Goal: Task Accomplishment & Management: Manage account settings

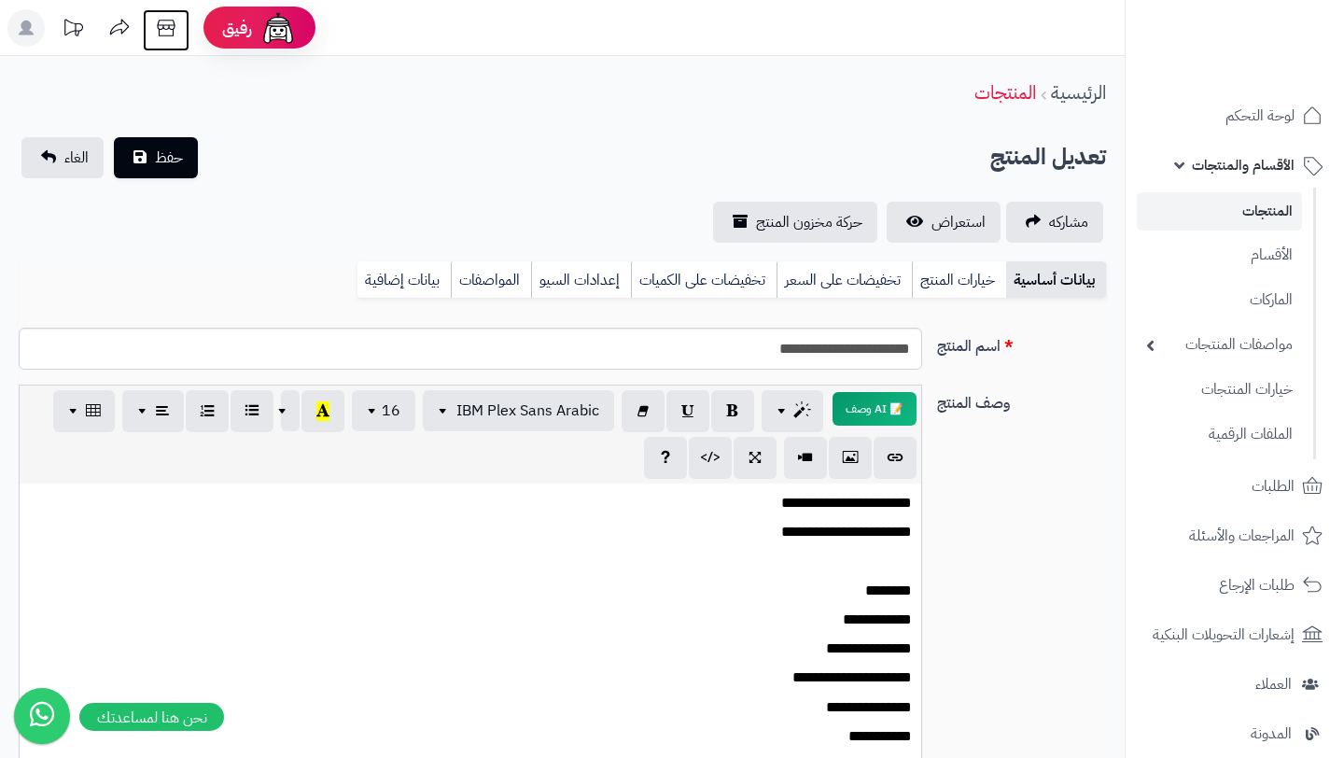
scroll to position [37, 0]
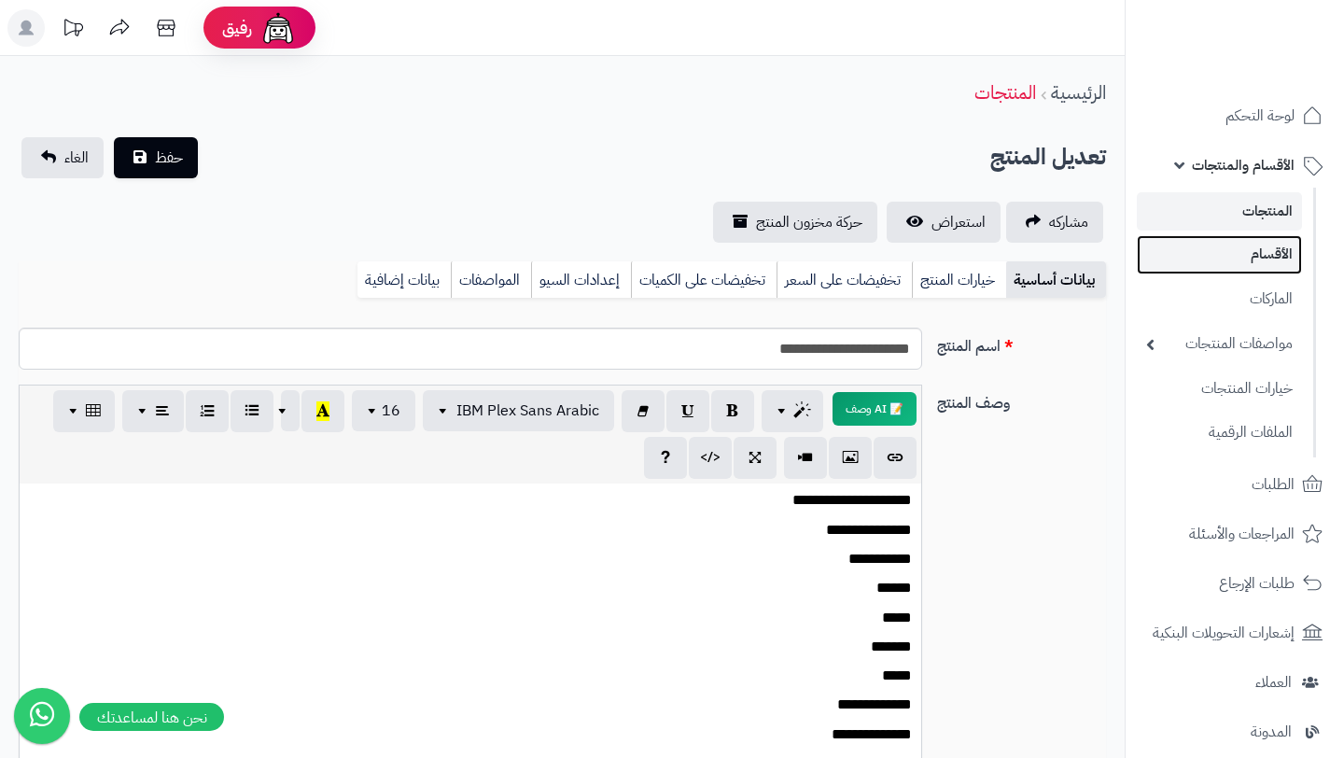
click at [1242, 262] on link "الأقسام" at bounding box center [1219, 254] width 165 height 38
click at [1242, 186] on link "الأقسام والمنتجات" at bounding box center [1235, 165] width 196 height 45
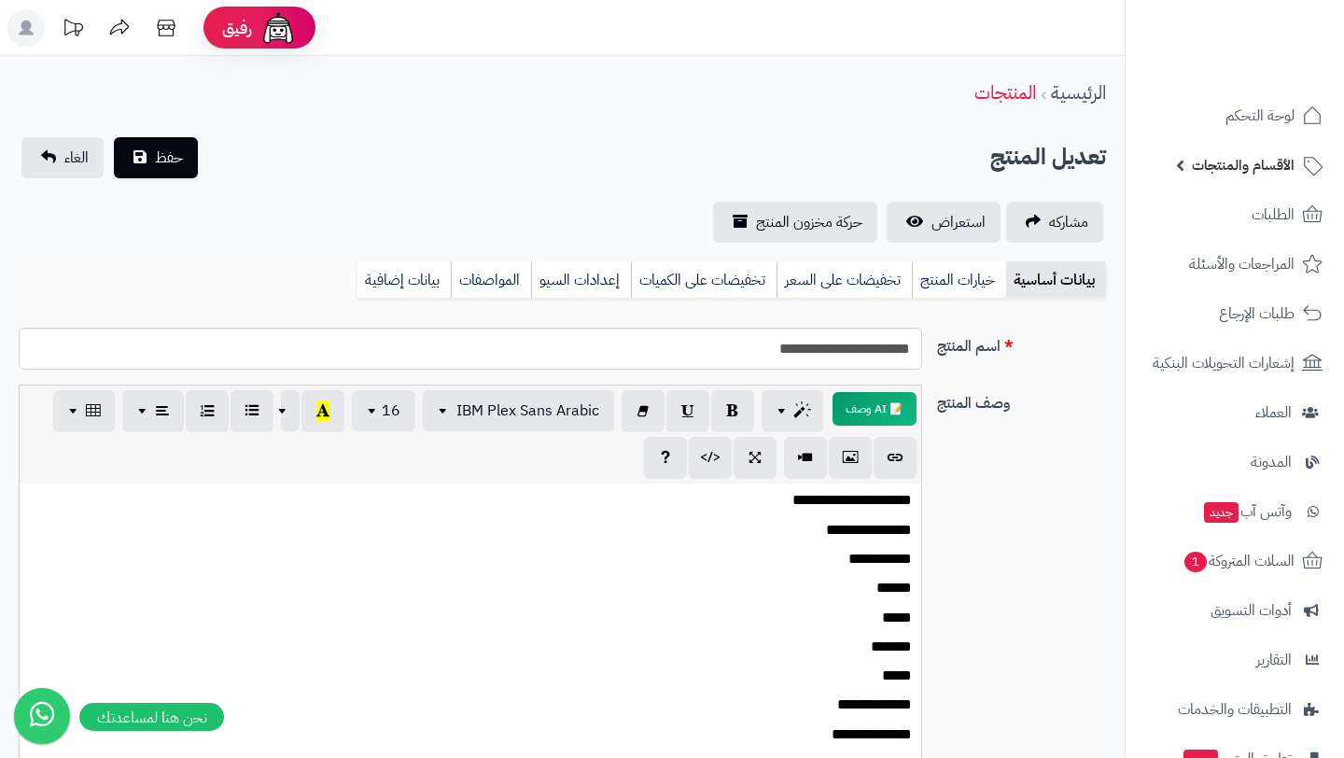
click at [1242, 194] on ul "لوحة التحكم الأقسام والمنتجات المنتجات الأقسام الماركات مواصفات المنتجات مواصفا…" at bounding box center [1235, 486] width 218 height 787
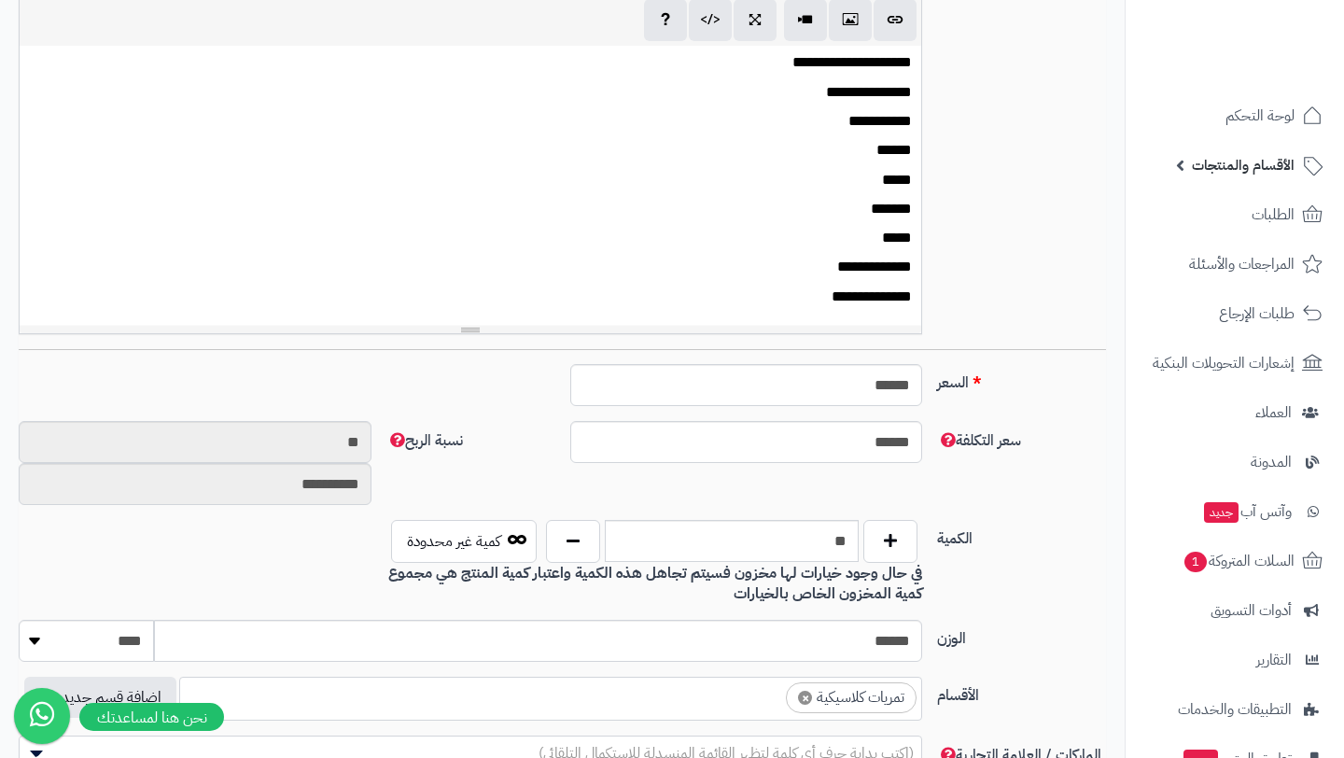
scroll to position [476, 0]
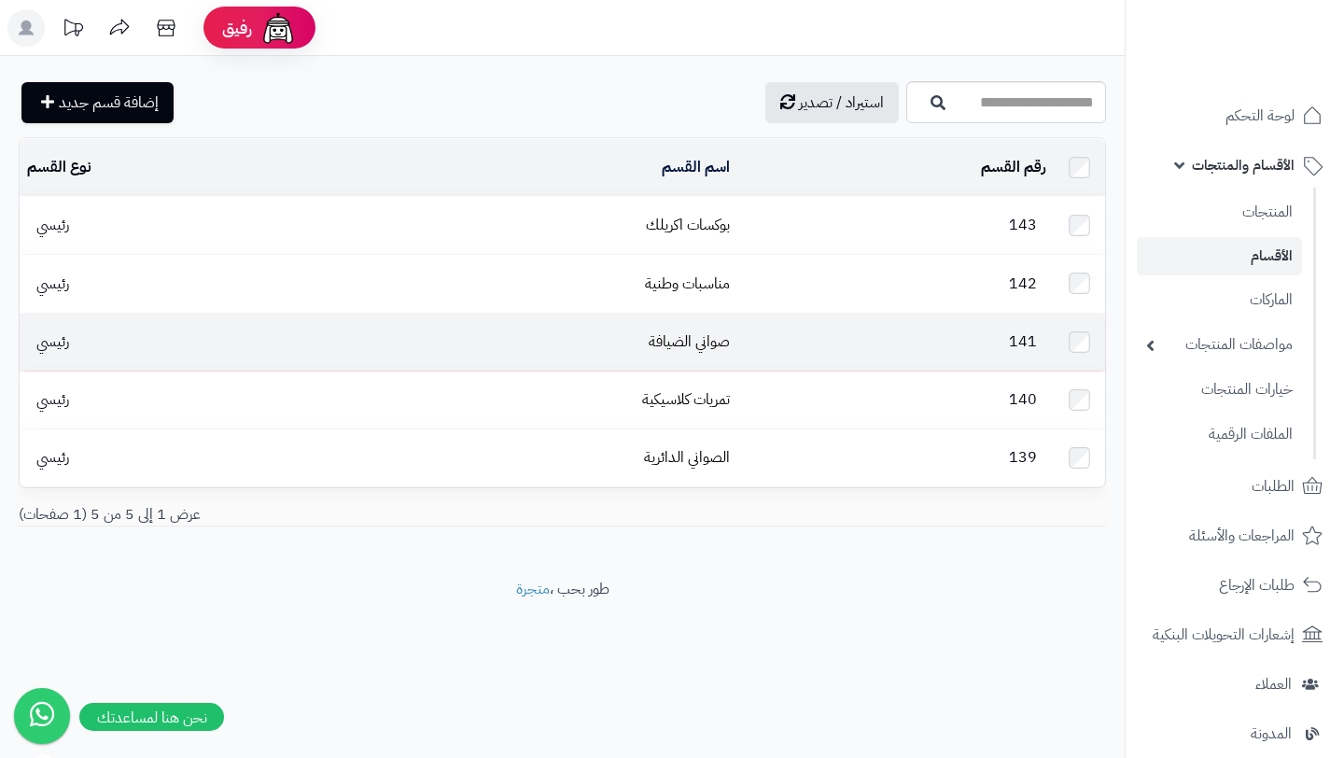
click at [736, 347] on td "صواني الضيافة" at bounding box center [534, 342] width 405 height 57
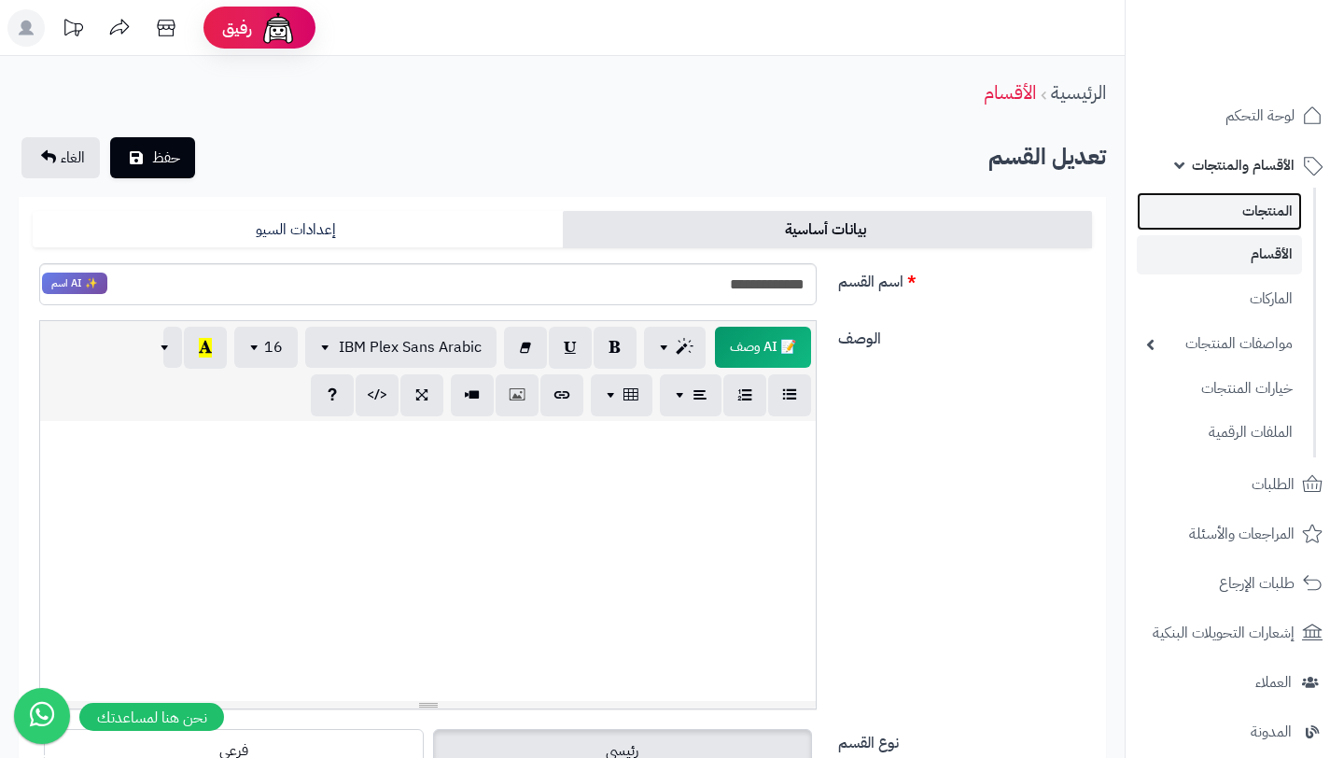
click at [1252, 203] on link "المنتجات" at bounding box center [1219, 211] width 165 height 38
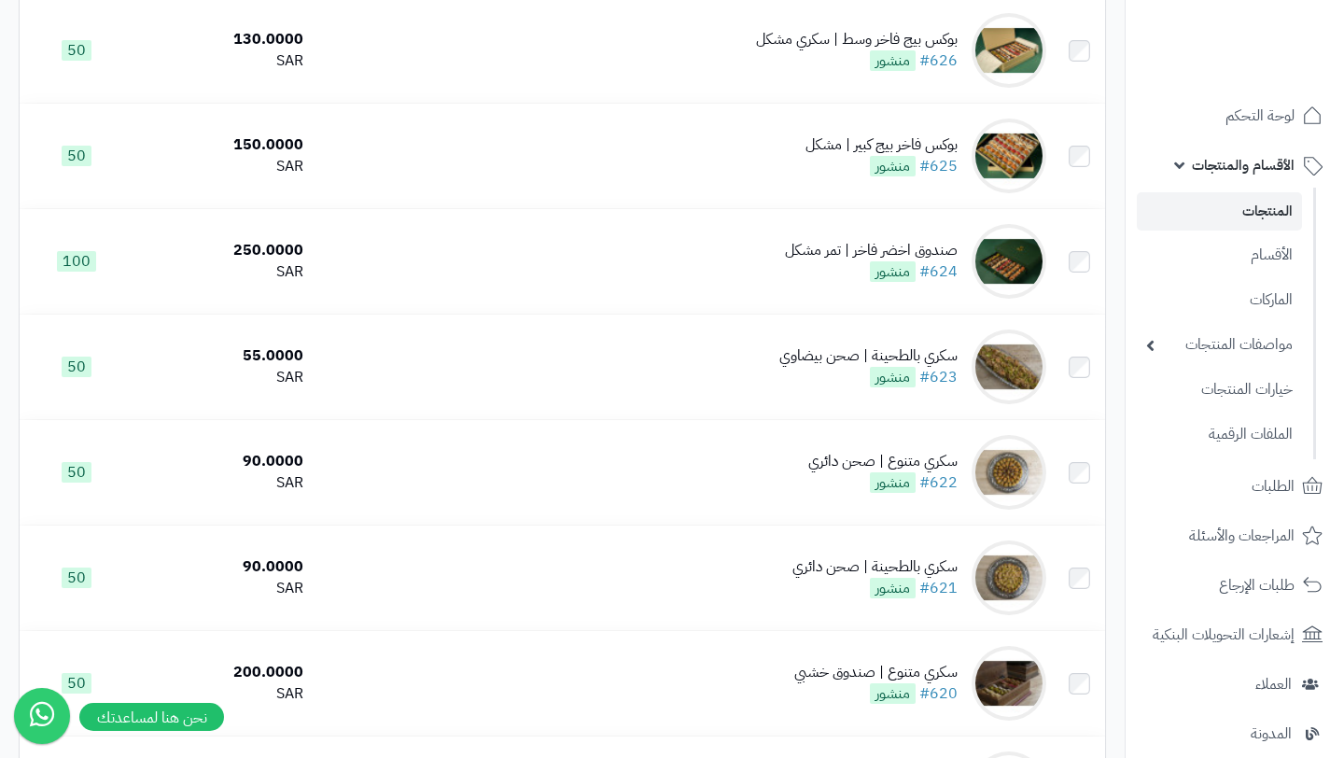
scroll to position [776, 0]
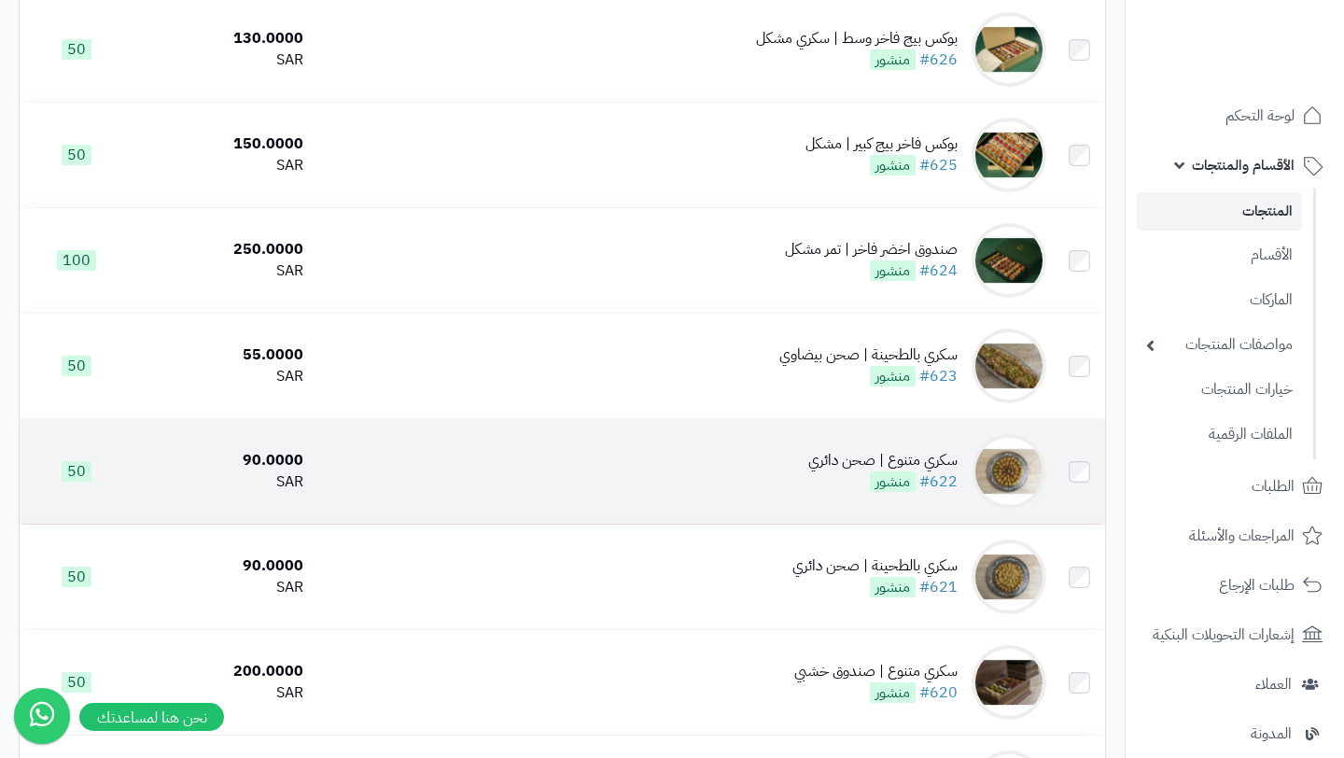
click at [826, 464] on div "سكري متنوع | صحن دائري" at bounding box center [882, 460] width 149 height 21
click at [842, 470] on div "سكري متنوع | صحن دائري" at bounding box center [882, 460] width 149 height 21
click at [958, 470] on div "سكري متنوع | صحن دائري" at bounding box center [882, 460] width 149 height 21
click at [950, 477] on link "#622" at bounding box center [938, 481] width 38 height 22
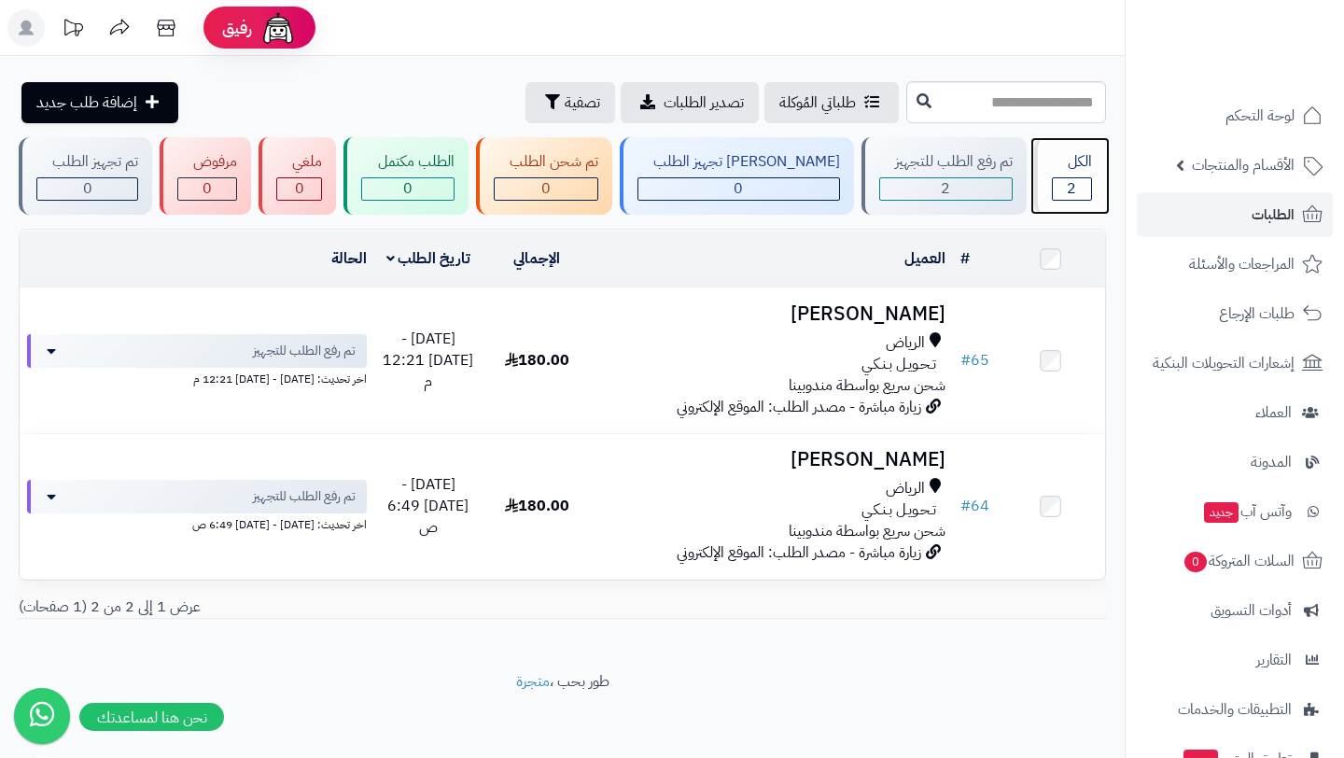
click at [1073, 184] on div "2" at bounding box center [1072, 188] width 38 height 21
click at [31, 718] on icon at bounding box center [42, 713] width 49 height 52
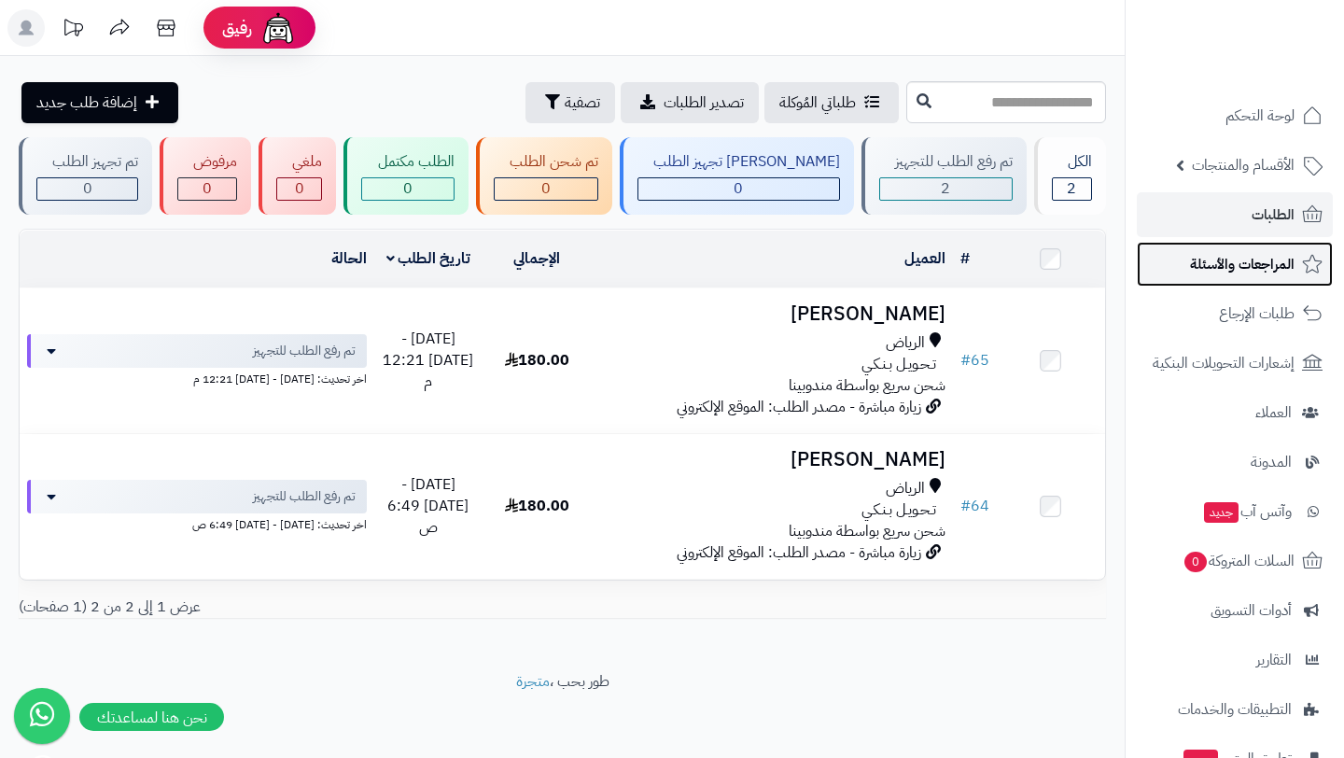
click at [1296, 260] on link "المراجعات والأسئلة" at bounding box center [1235, 264] width 196 height 45
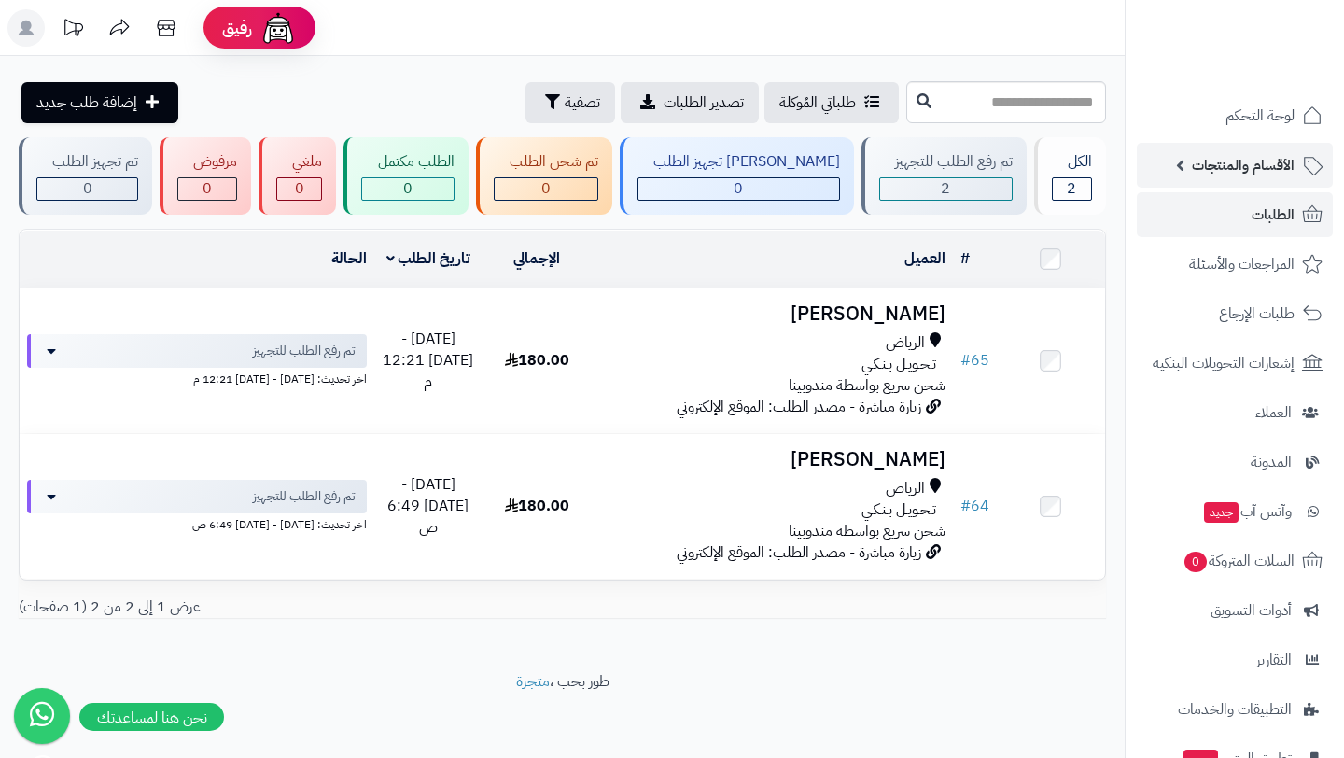
click at [1270, 177] on span "الأقسام والمنتجات" at bounding box center [1243, 165] width 103 height 26
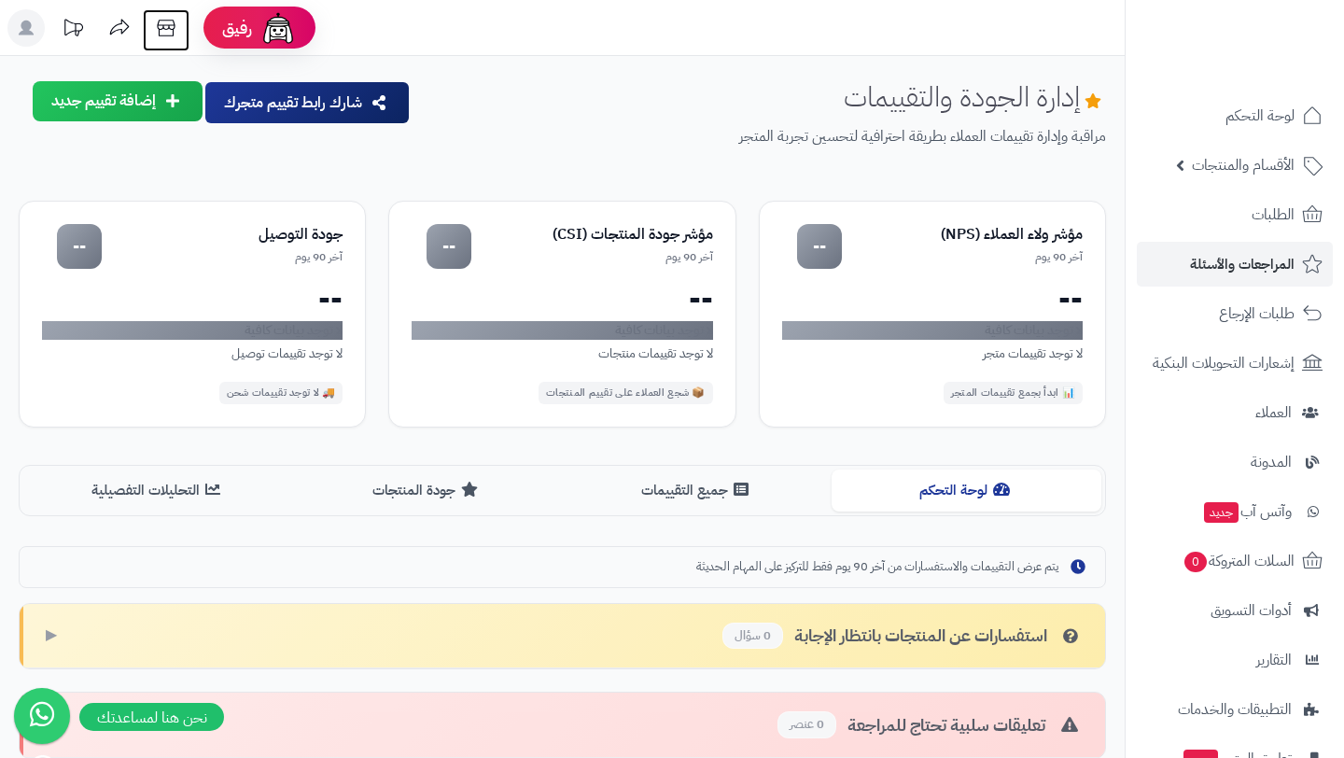
click at [152, 34] on icon at bounding box center [165, 27] width 37 height 37
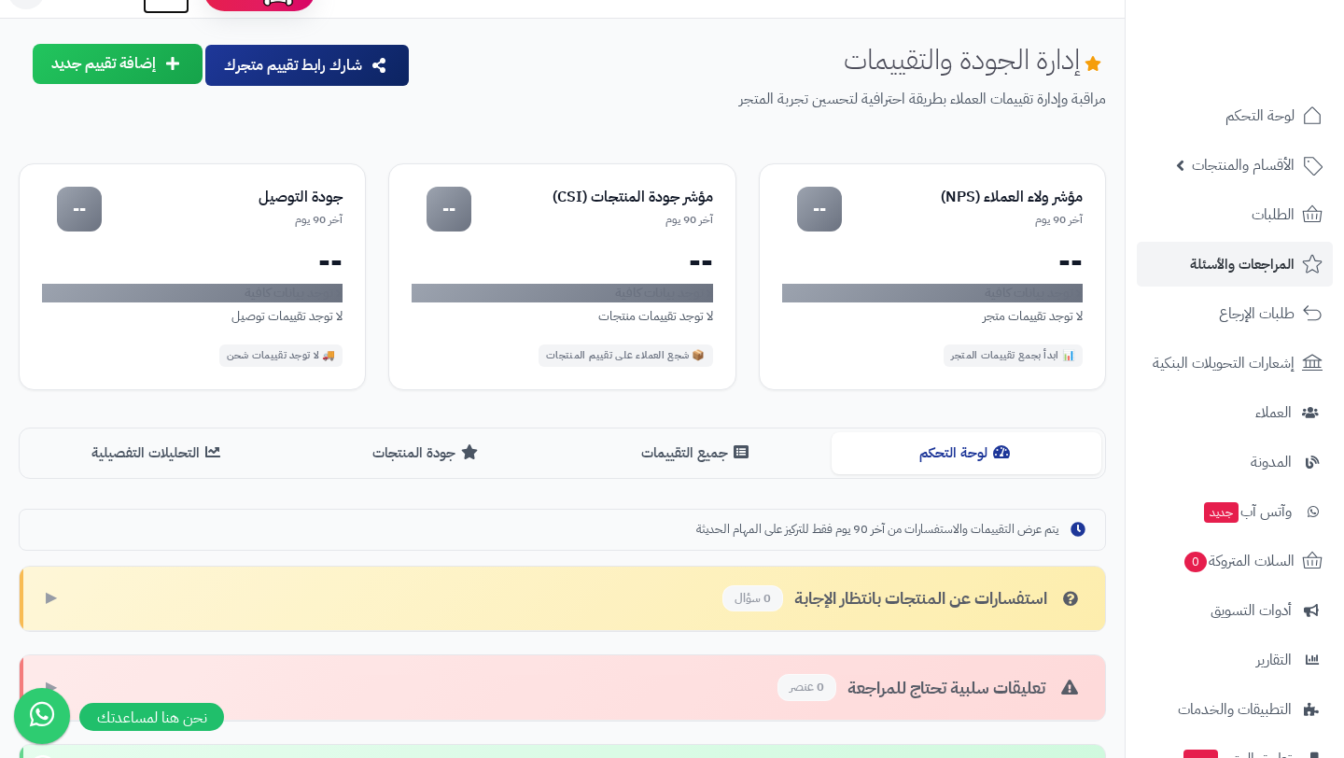
scroll to position [48, 0]
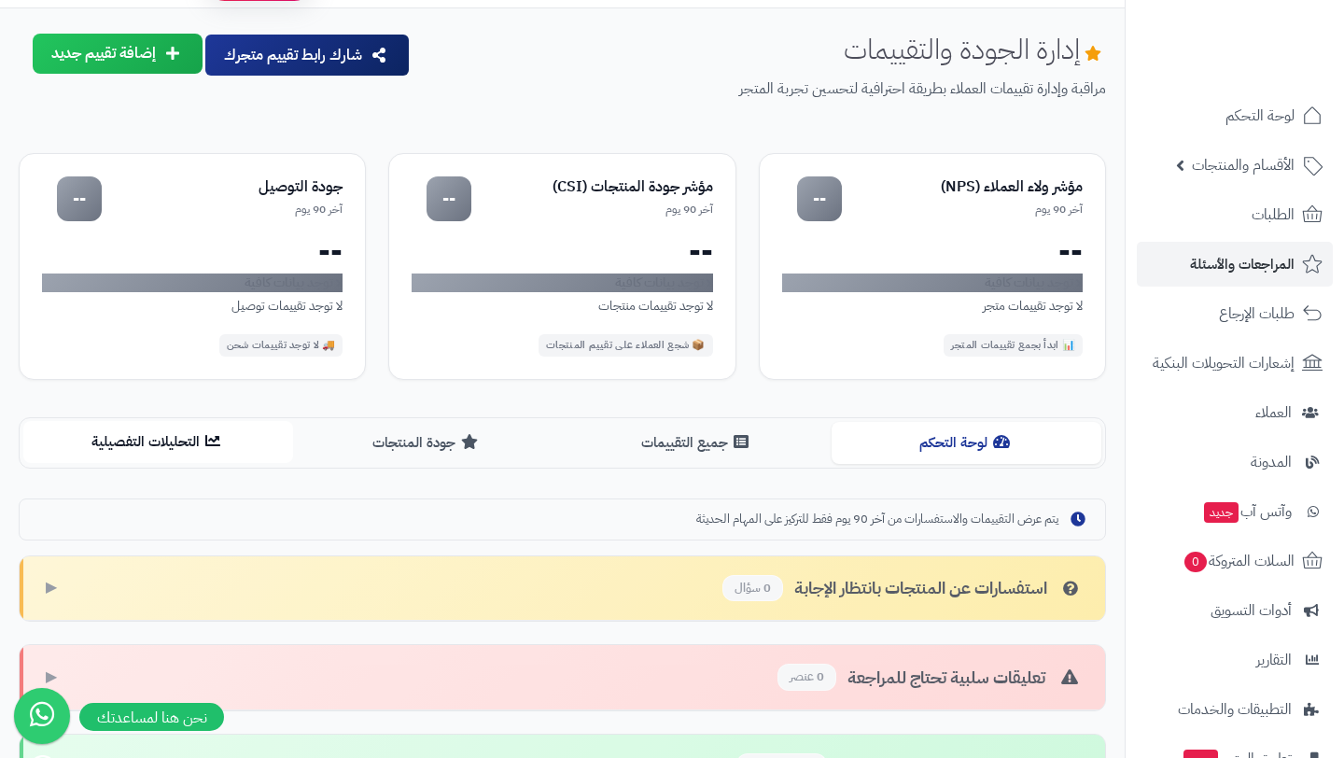
click at [183, 437] on button "التحليلات التفصيلية" at bounding box center [158, 442] width 270 height 42
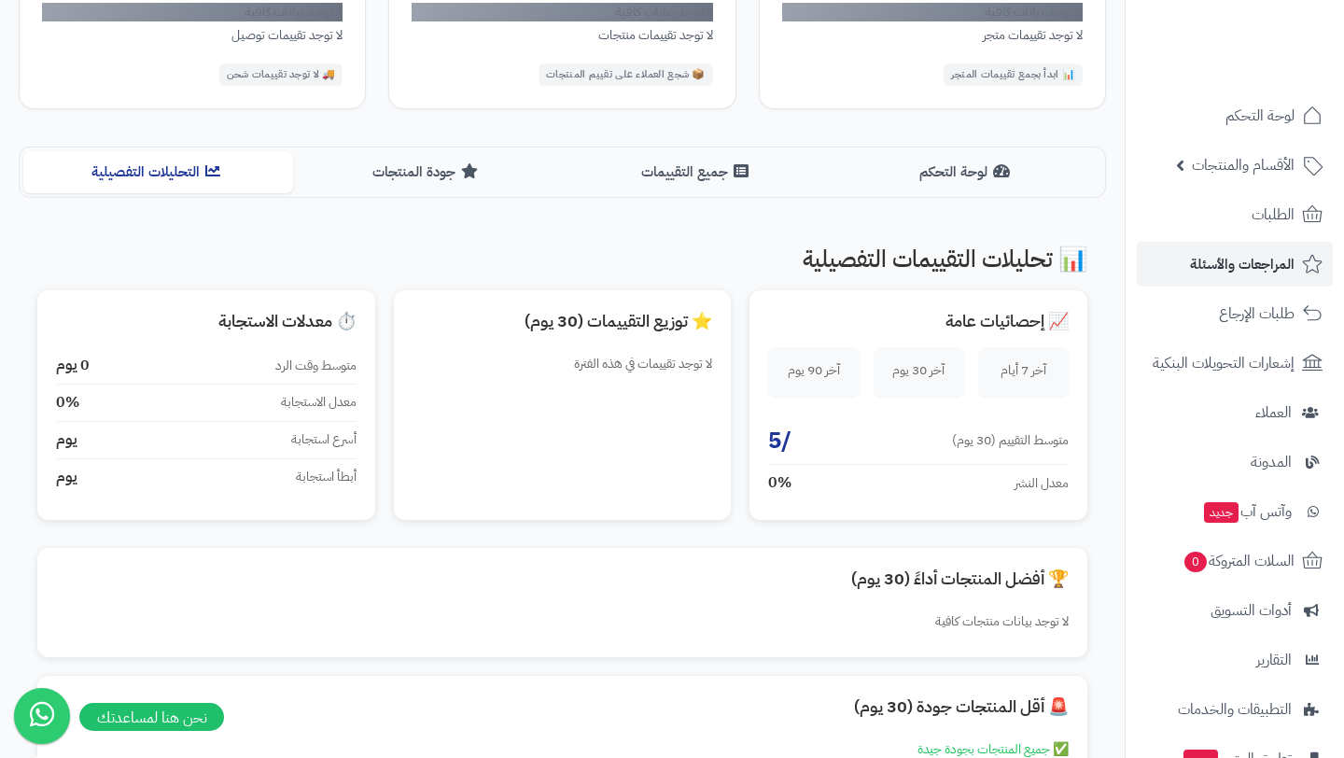
scroll to position [372, 0]
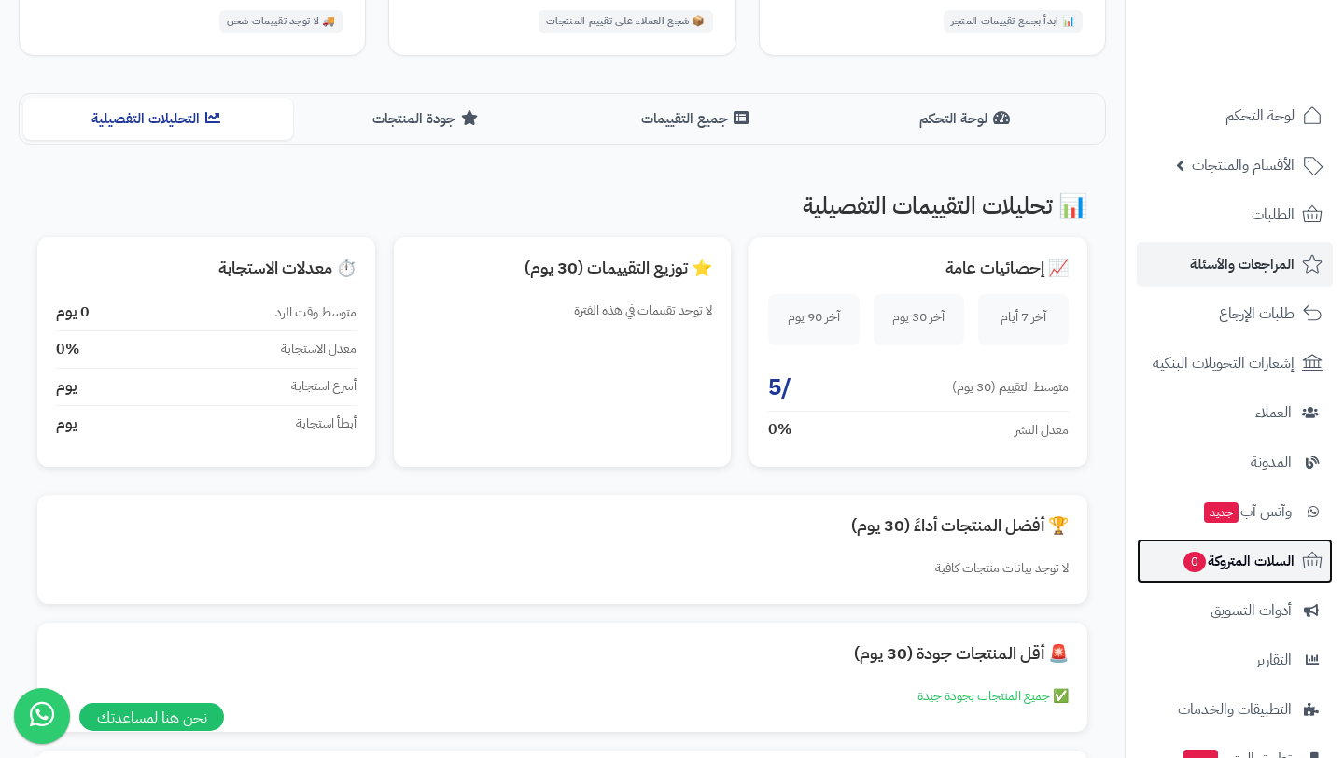
click at [1232, 579] on link "السلات المتروكة 0" at bounding box center [1235, 561] width 196 height 45
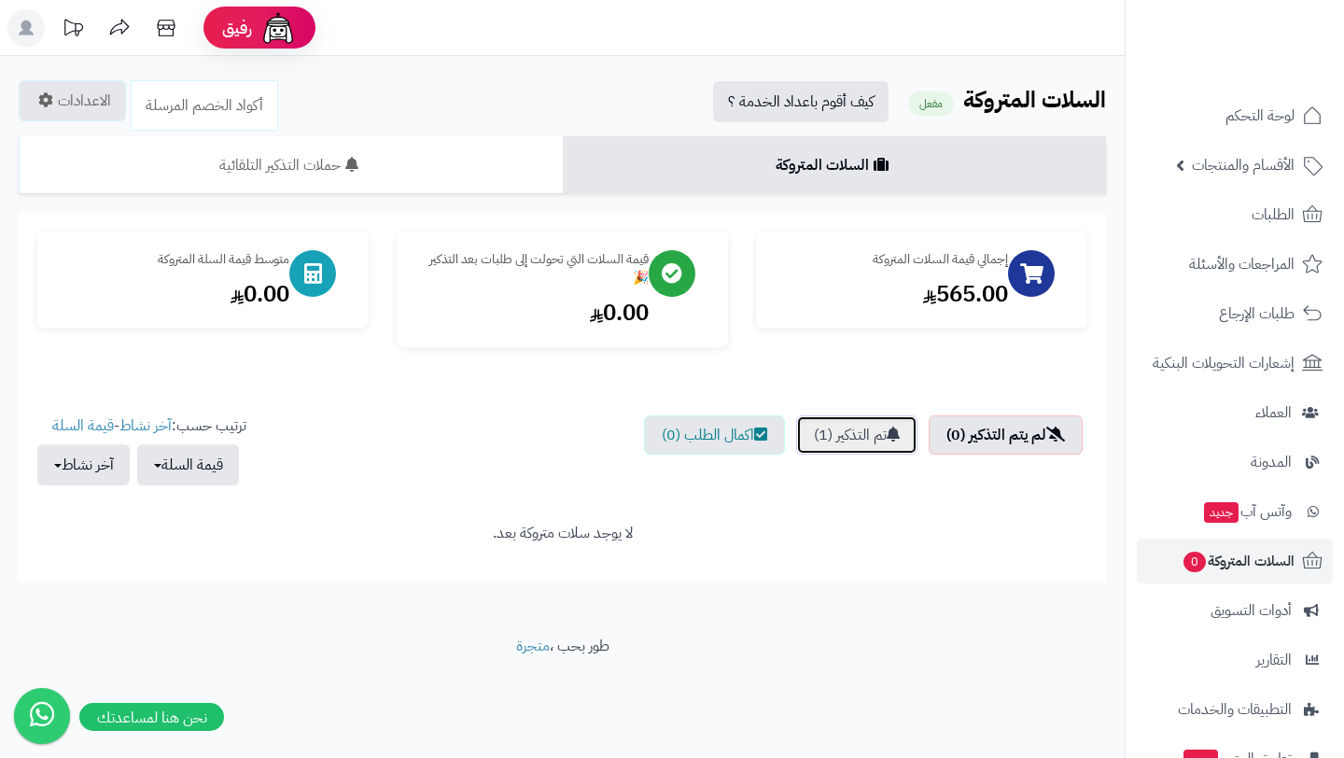
click at [866, 431] on link "تم التذكير (1)" at bounding box center [856, 434] width 121 height 39
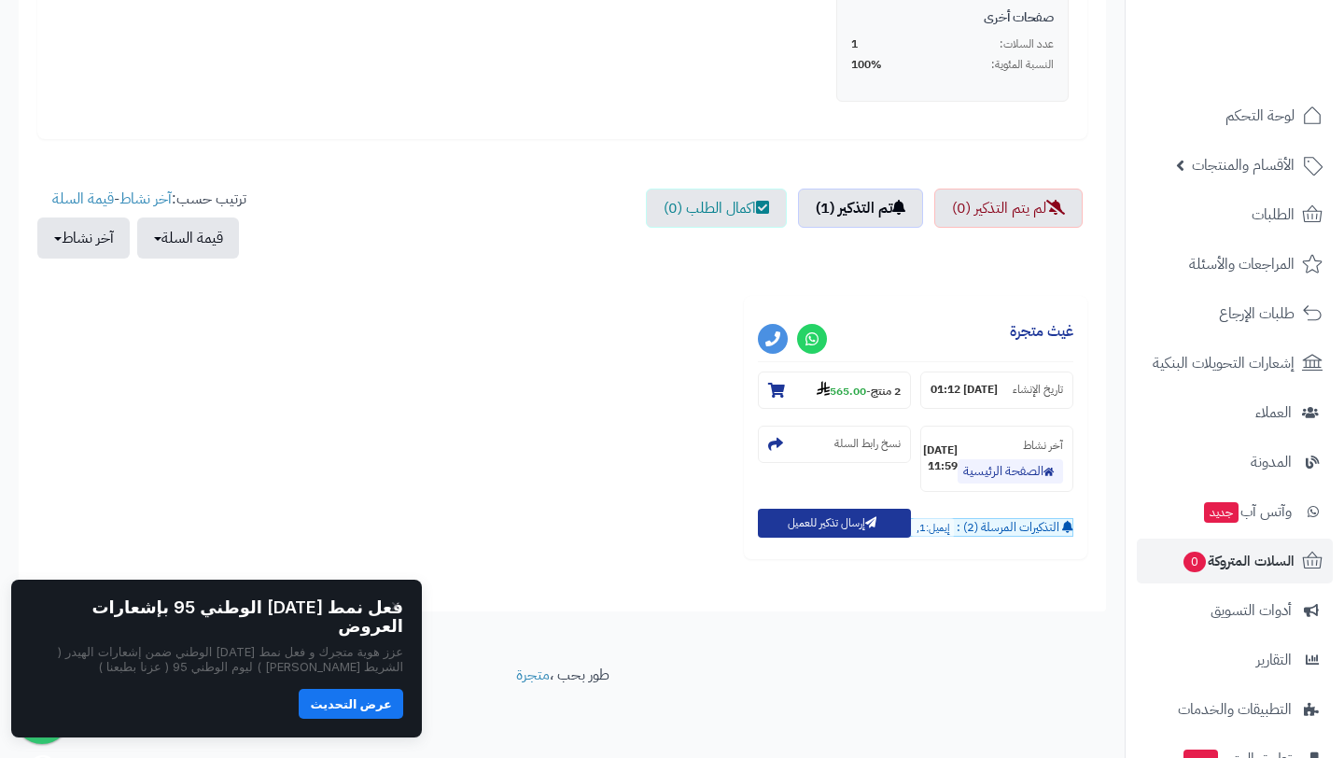
scroll to position [539, 0]
click at [856, 522] on button "إرسال تذكير للعميل" at bounding box center [834, 522] width 153 height 29
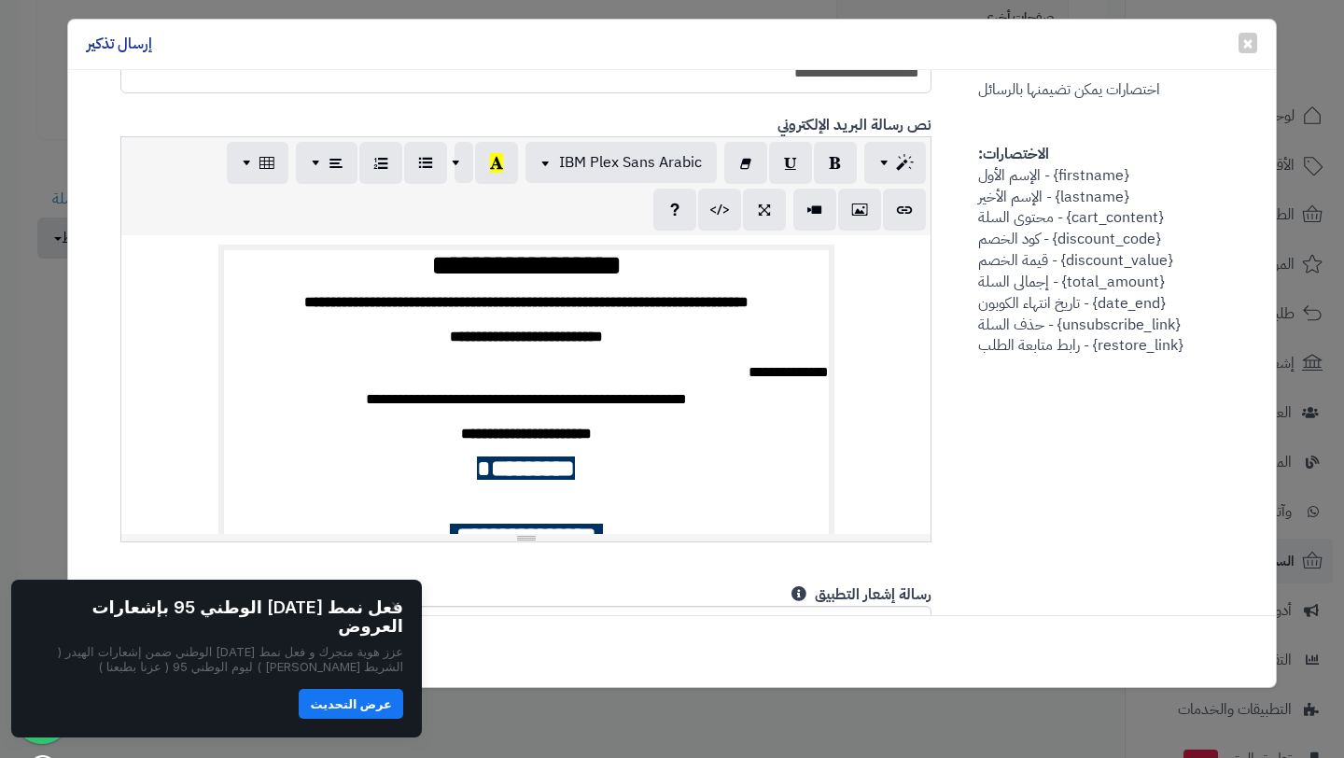
scroll to position [617, 0]
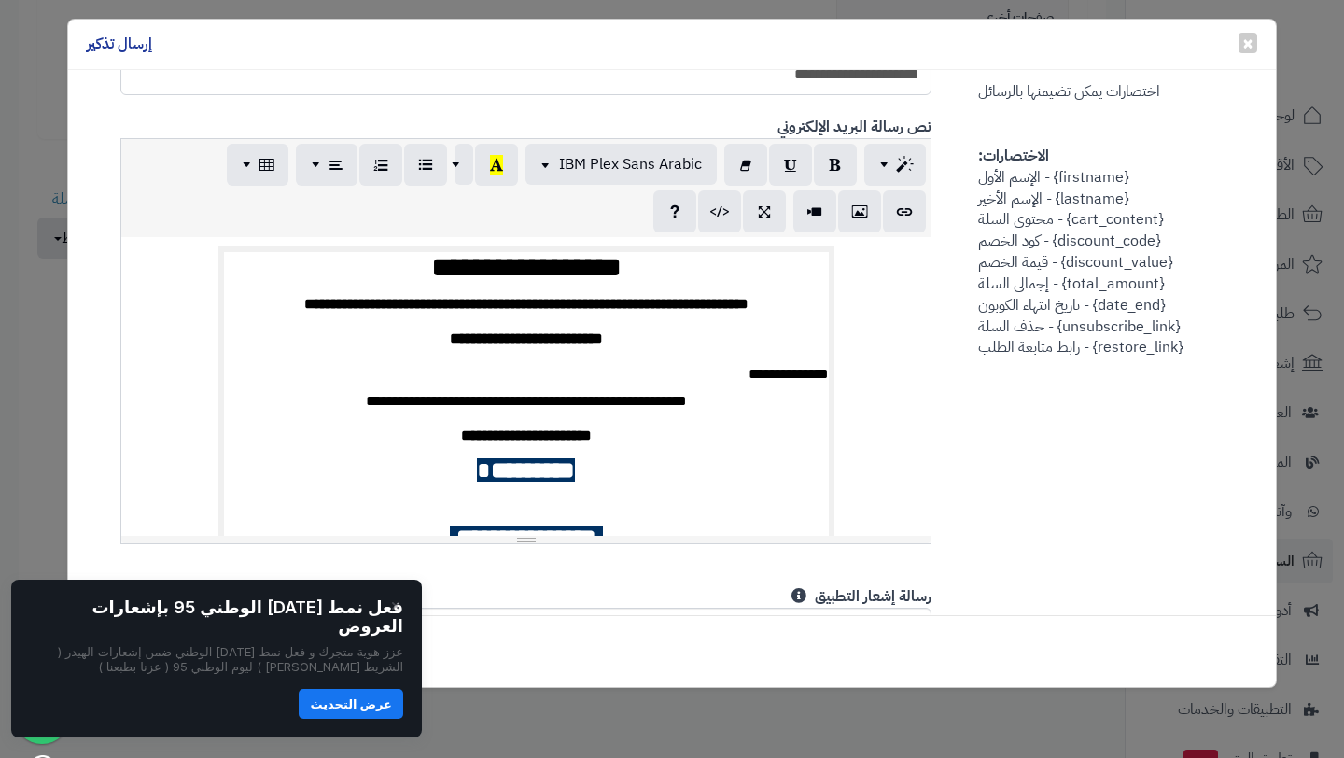
click at [581, 252] on h1 "**********" at bounding box center [526, 268] width 605 height 32
click at [576, 252] on h1 "**********" at bounding box center [526, 268] width 605 height 32
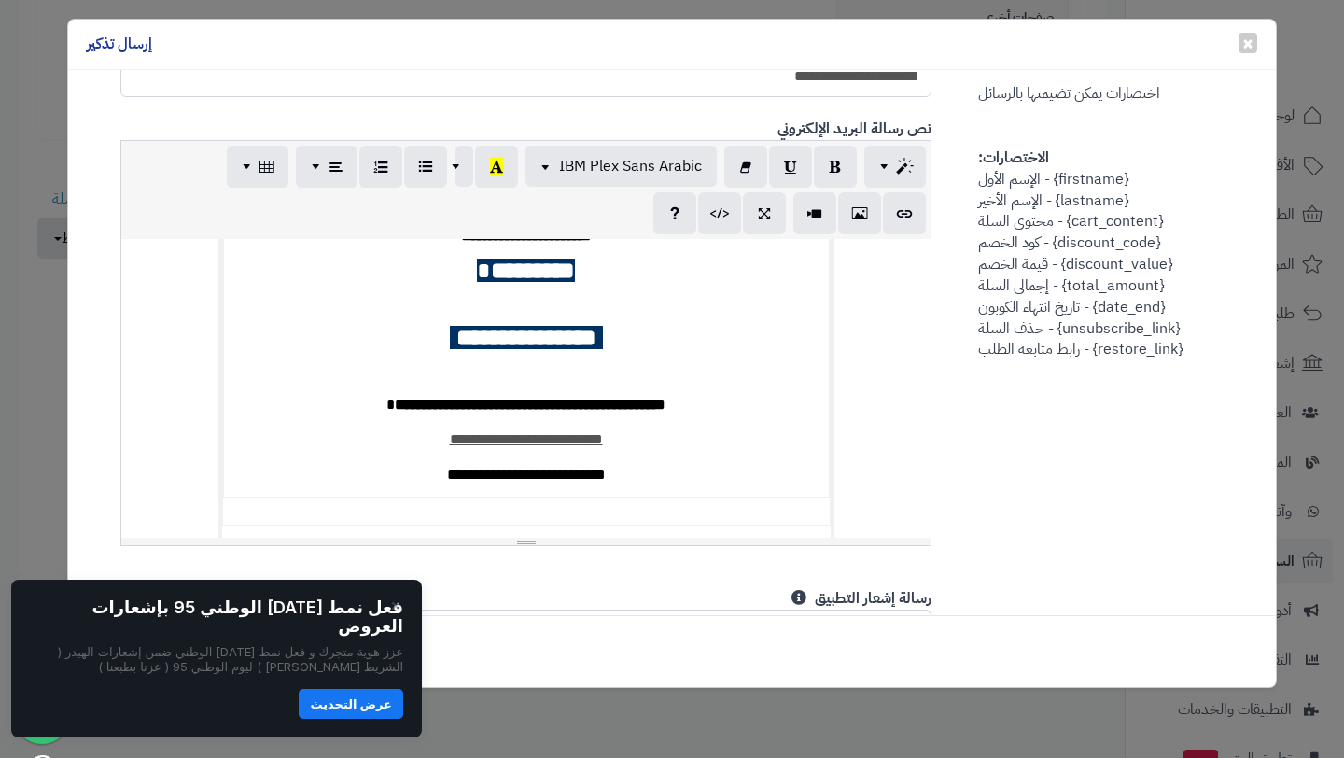
scroll to position [0, 0]
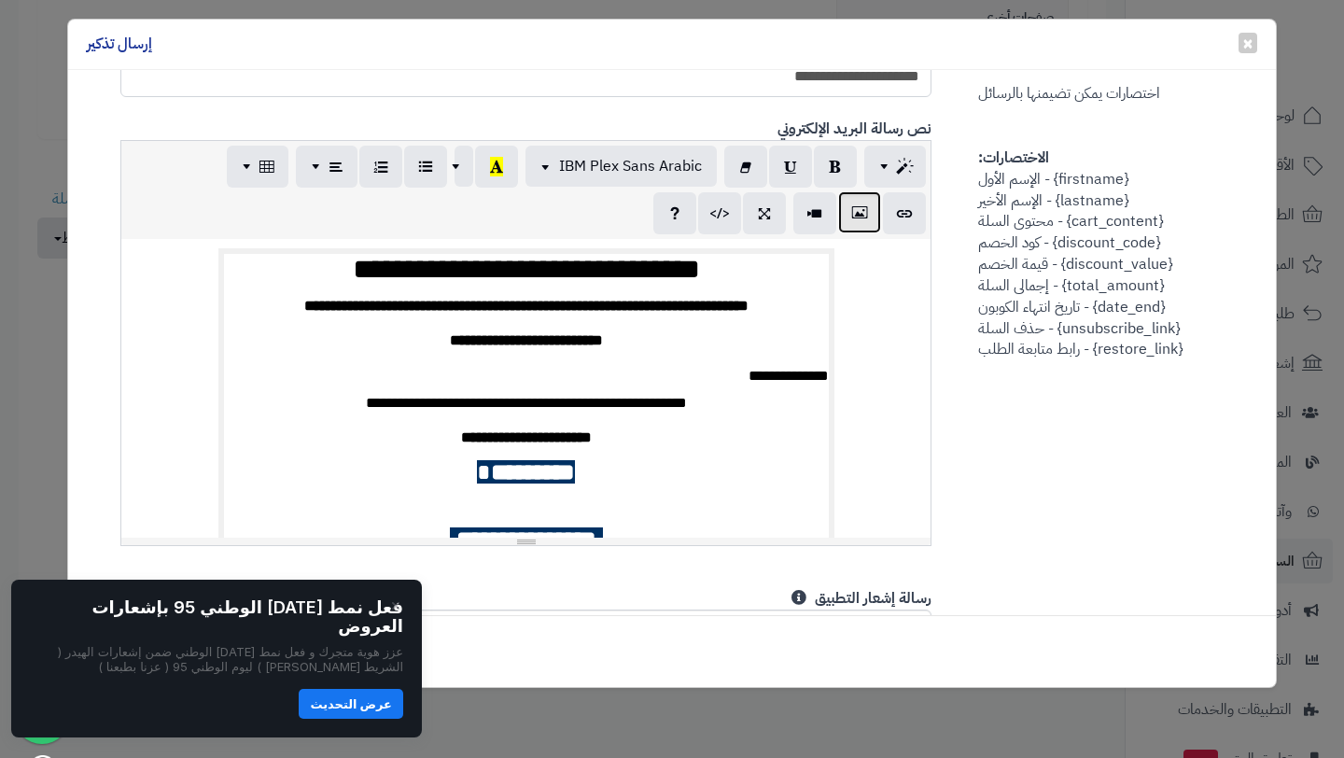
click at [865, 203] on icon "button" at bounding box center [859, 213] width 13 height 20
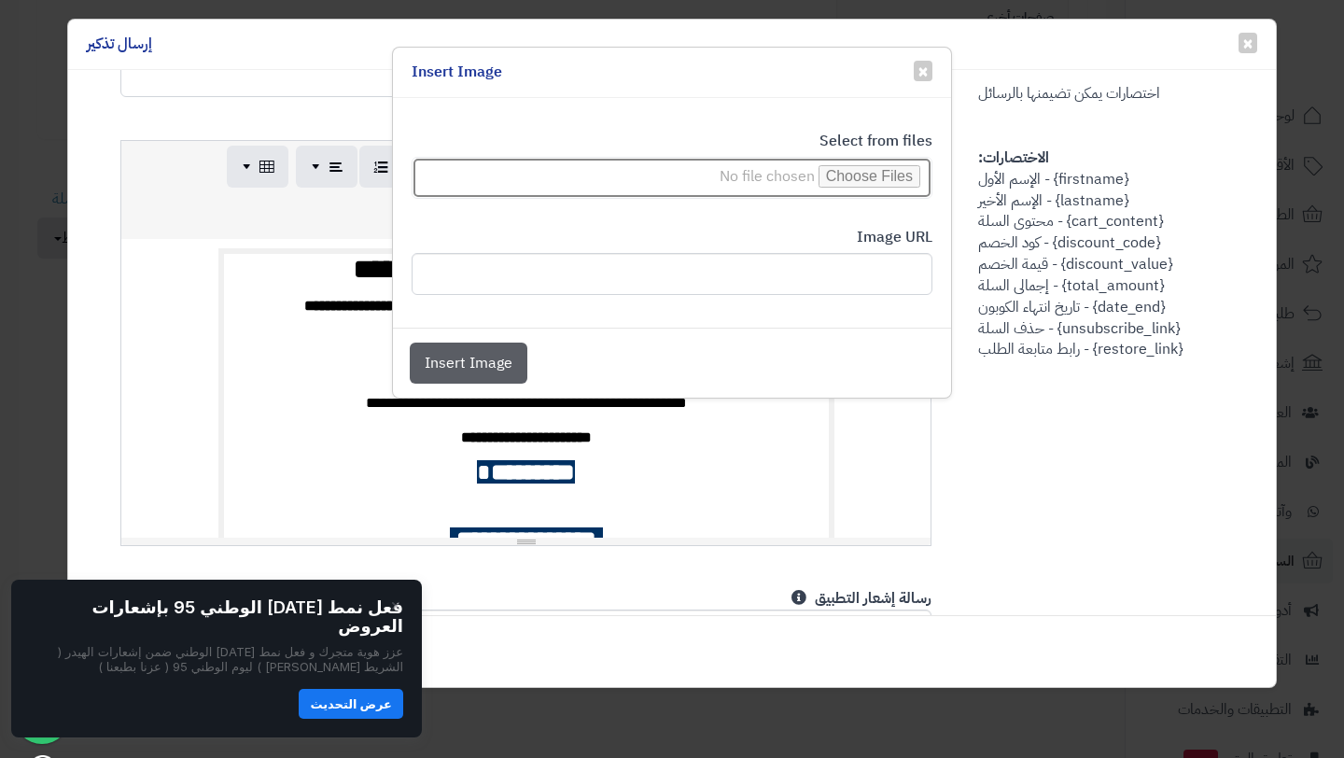
click at [869, 175] on input "file" at bounding box center [672, 178] width 521 height 42
